Goal: Transaction & Acquisition: Obtain resource

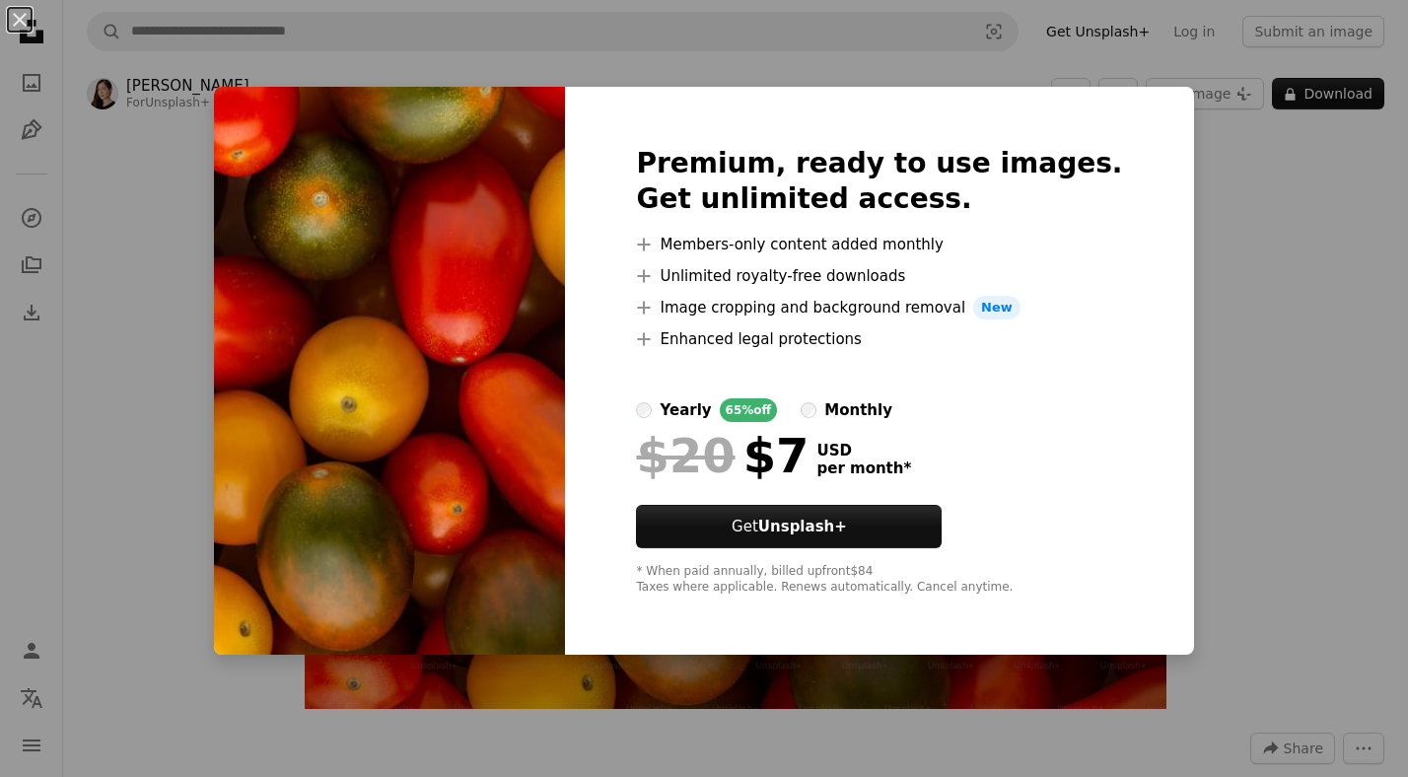
click at [1244, 179] on div "An X shape Premium, ready to use images. Get unlimited access. A plus sign Memb…" at bounding box center [704, 388] width 1408 height 777
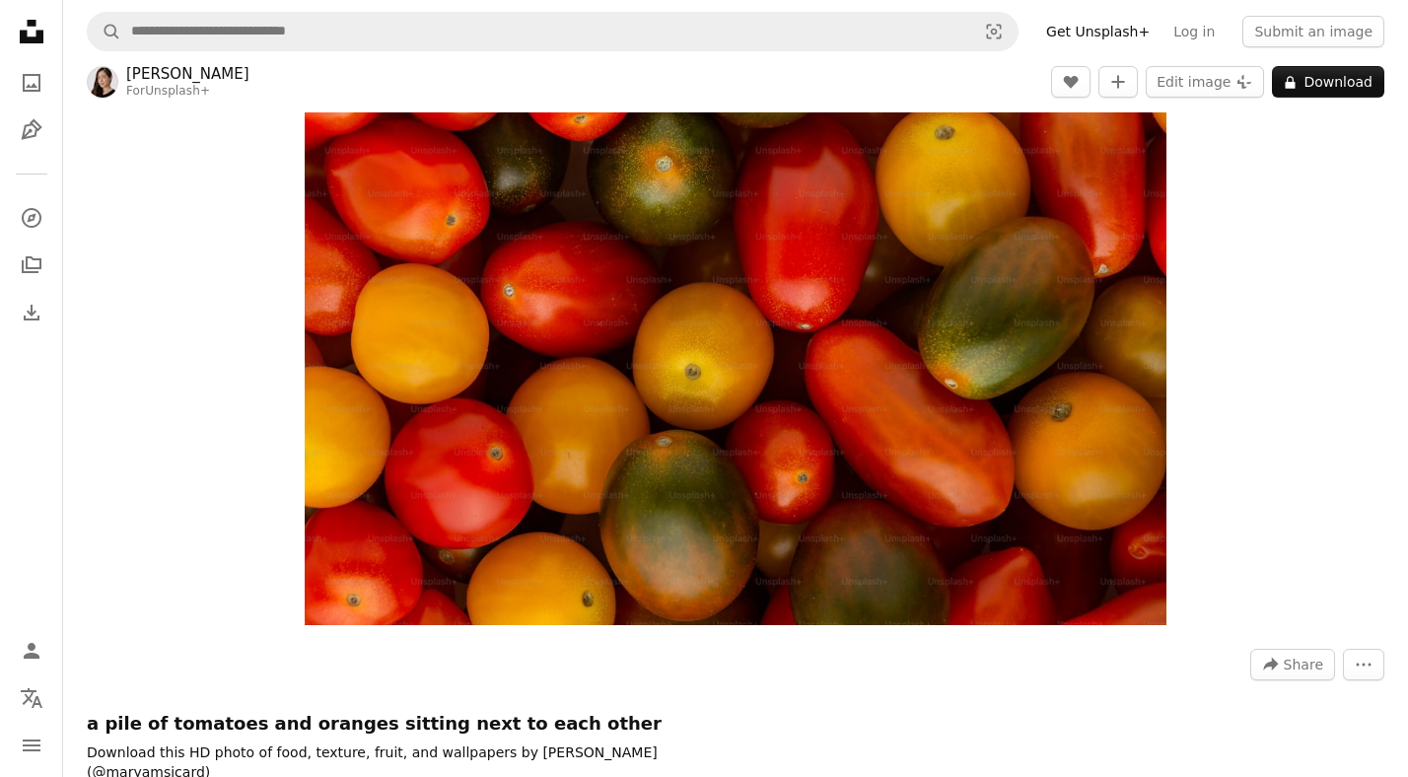
scroll to position [82, 0]
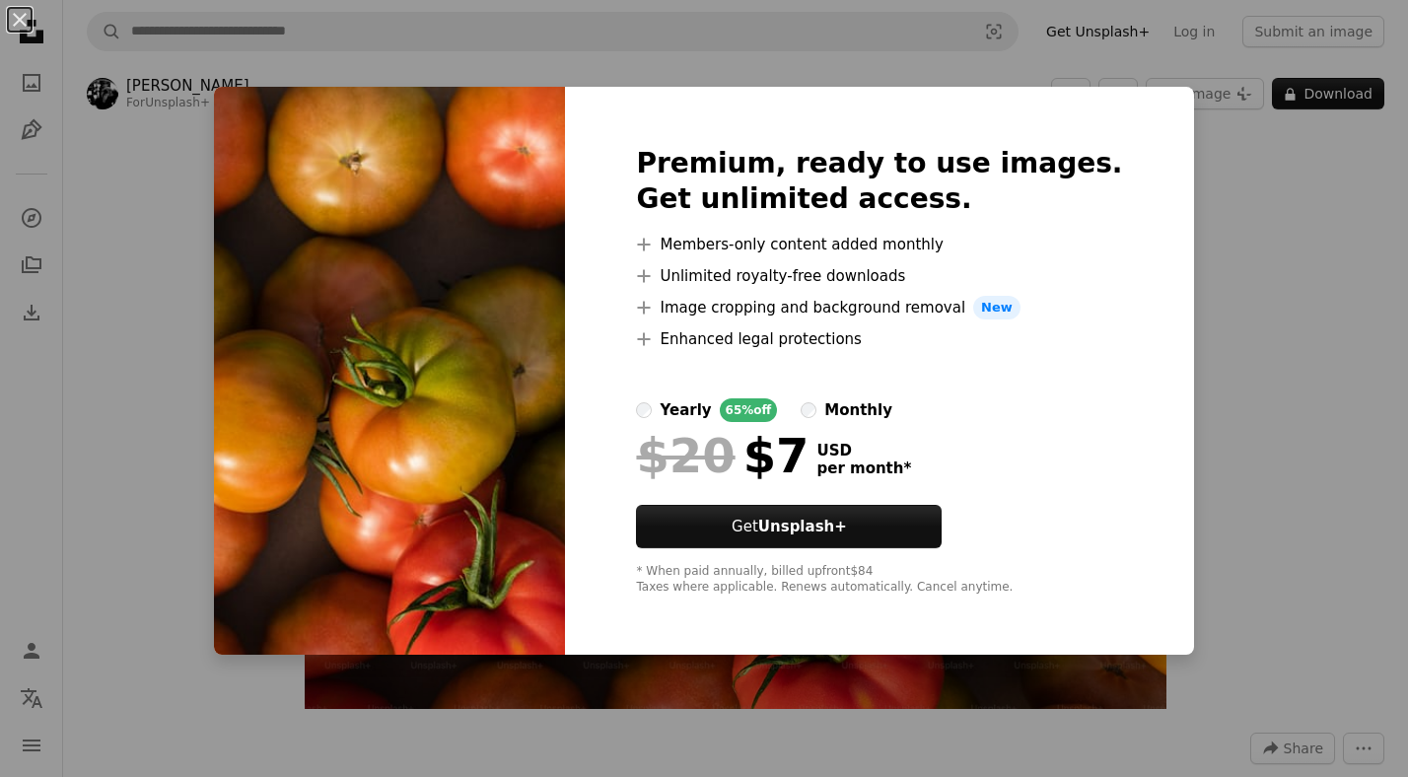
click at [178, 289] on div "An X shape Premium, ready to use images. Get unlimited access. A plus sign Memb…" at bounding box center [704, 388] width 1408 height 777
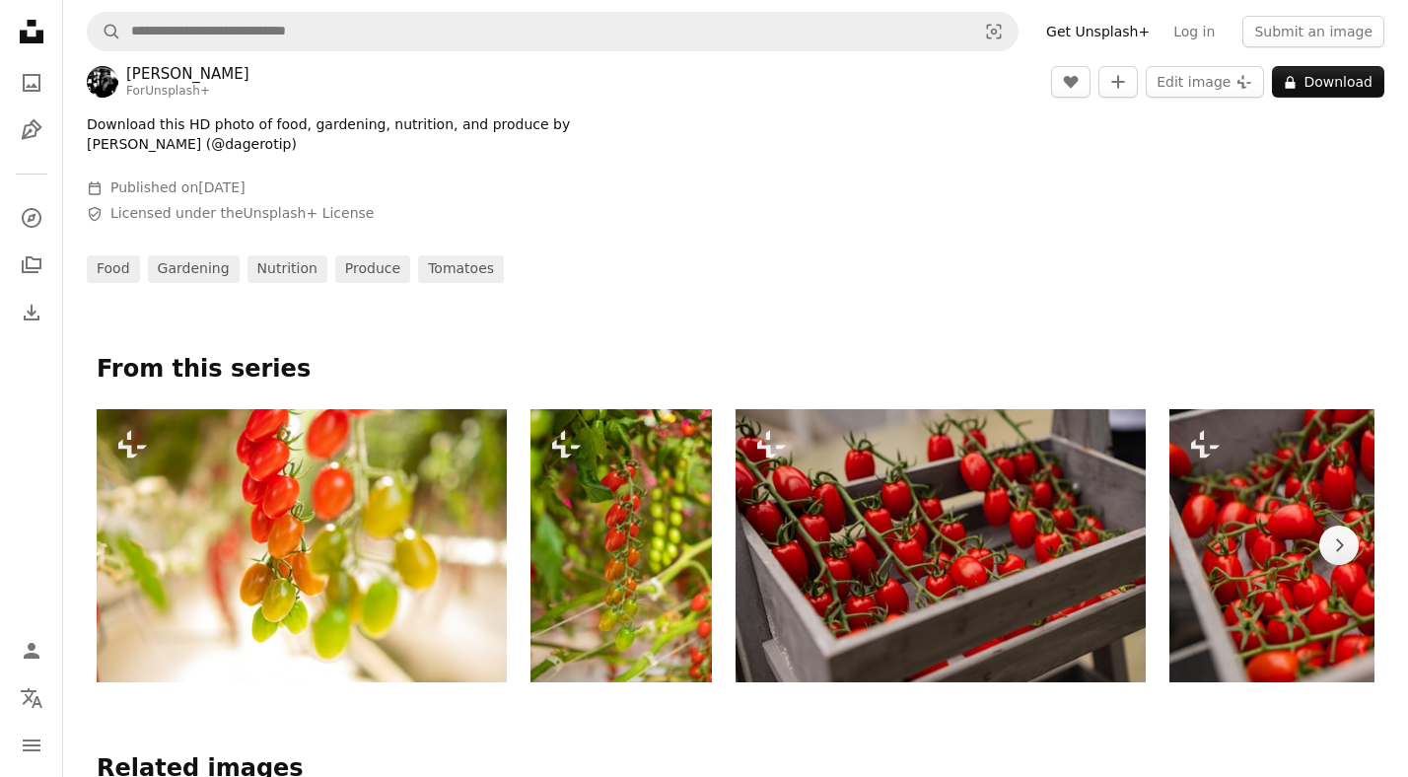
scroll to position [714, 0]
